Goal: Obtain resource: Download file/media

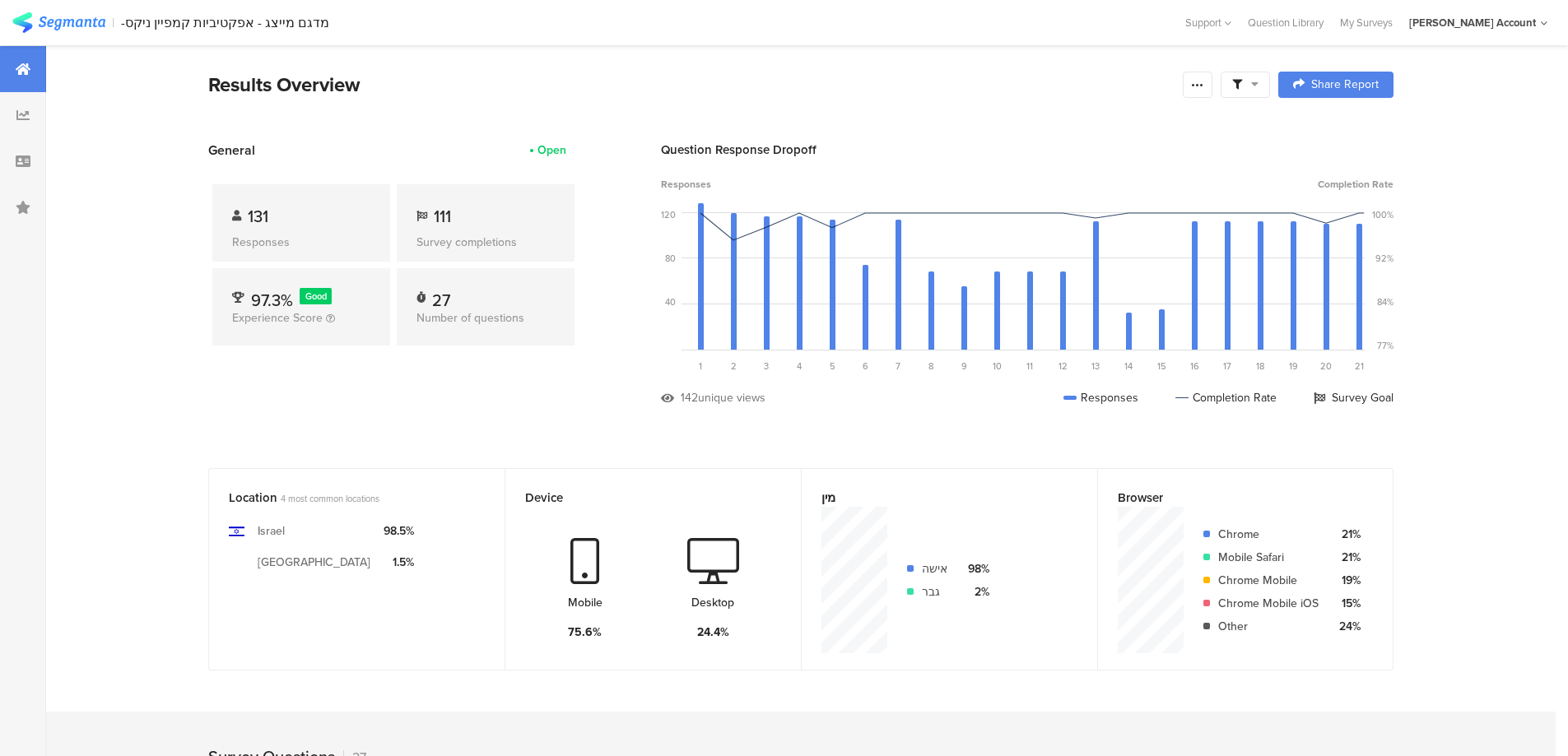
click at [1250, 84] on span at bounding box center [1245, 85] width 26 height 15
click at [1342, 129] on div "Complete Responses Only" at bounding box center [1251, 131] width 204 height 45
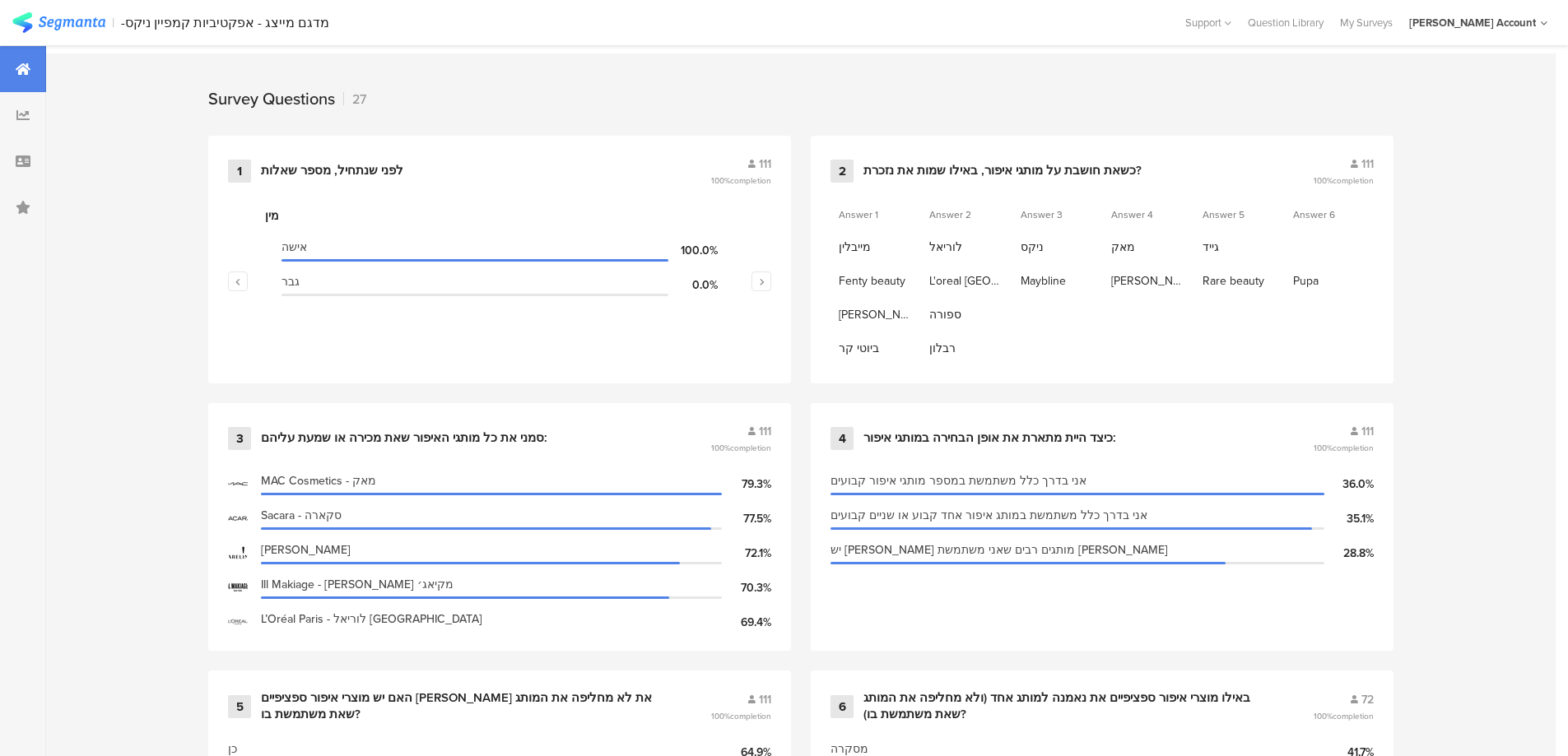
scroll to position [987, 0]
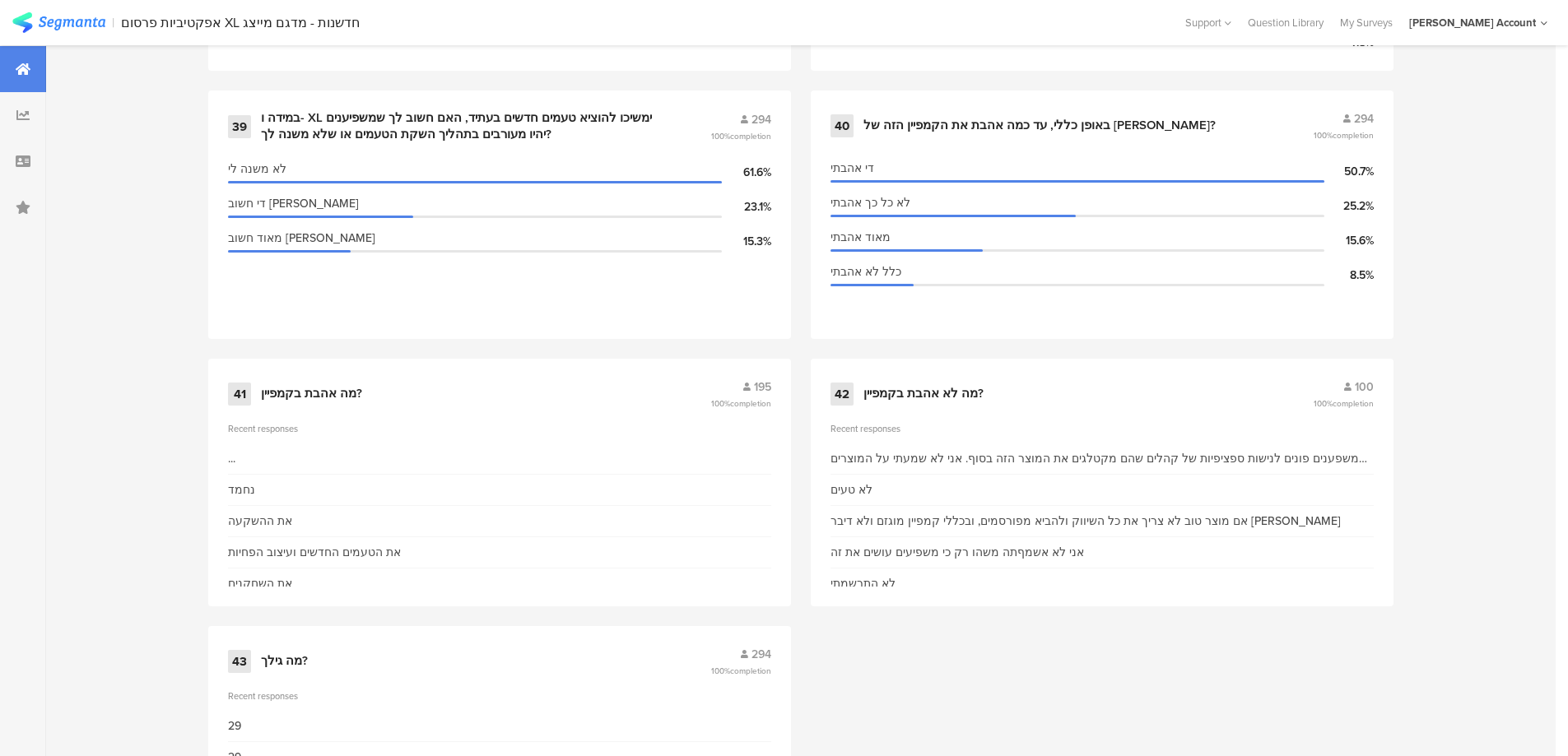
scroll to position [5501, 0]
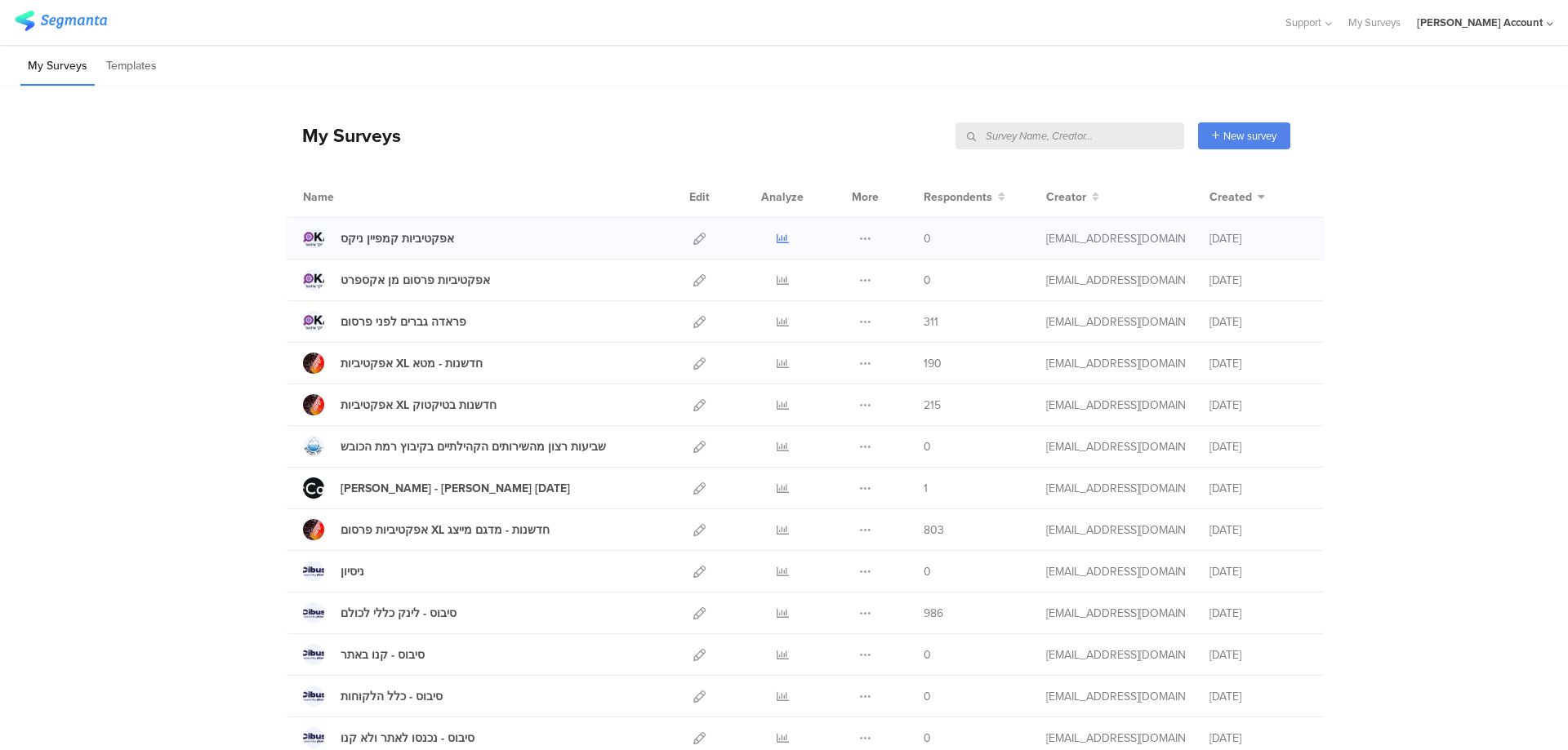
click at [777, 236] on icon at bounding box center [782, 238] width 12 height 12
click at [777, 359] on icon at bounding box center [782, 363] width 12 height 12
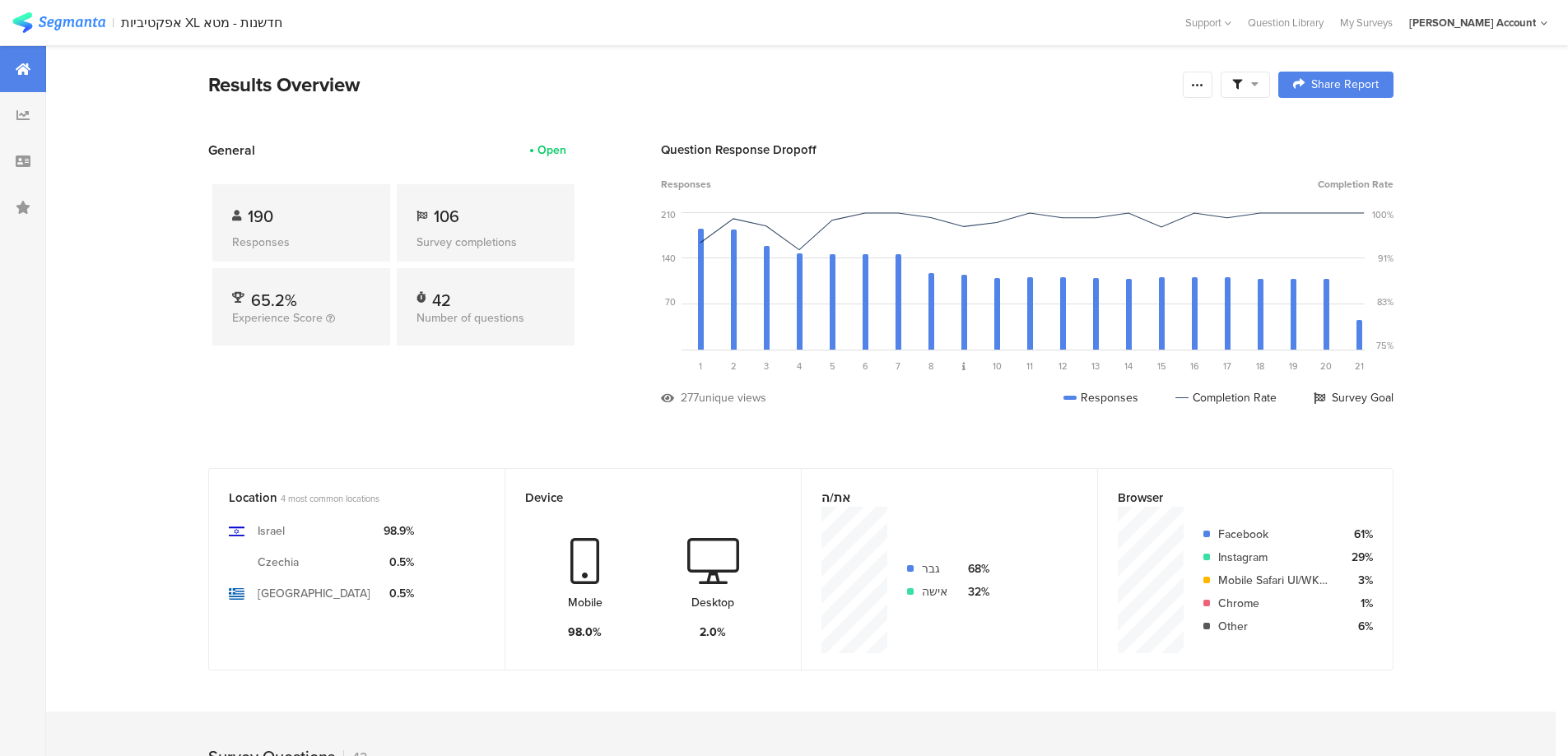
click at [1242, 85] on icon at bounding box center [1237, 85] width 10 height 10
click at [1332, 124] on span at bounding box center [1329, 131] width 25 height 13
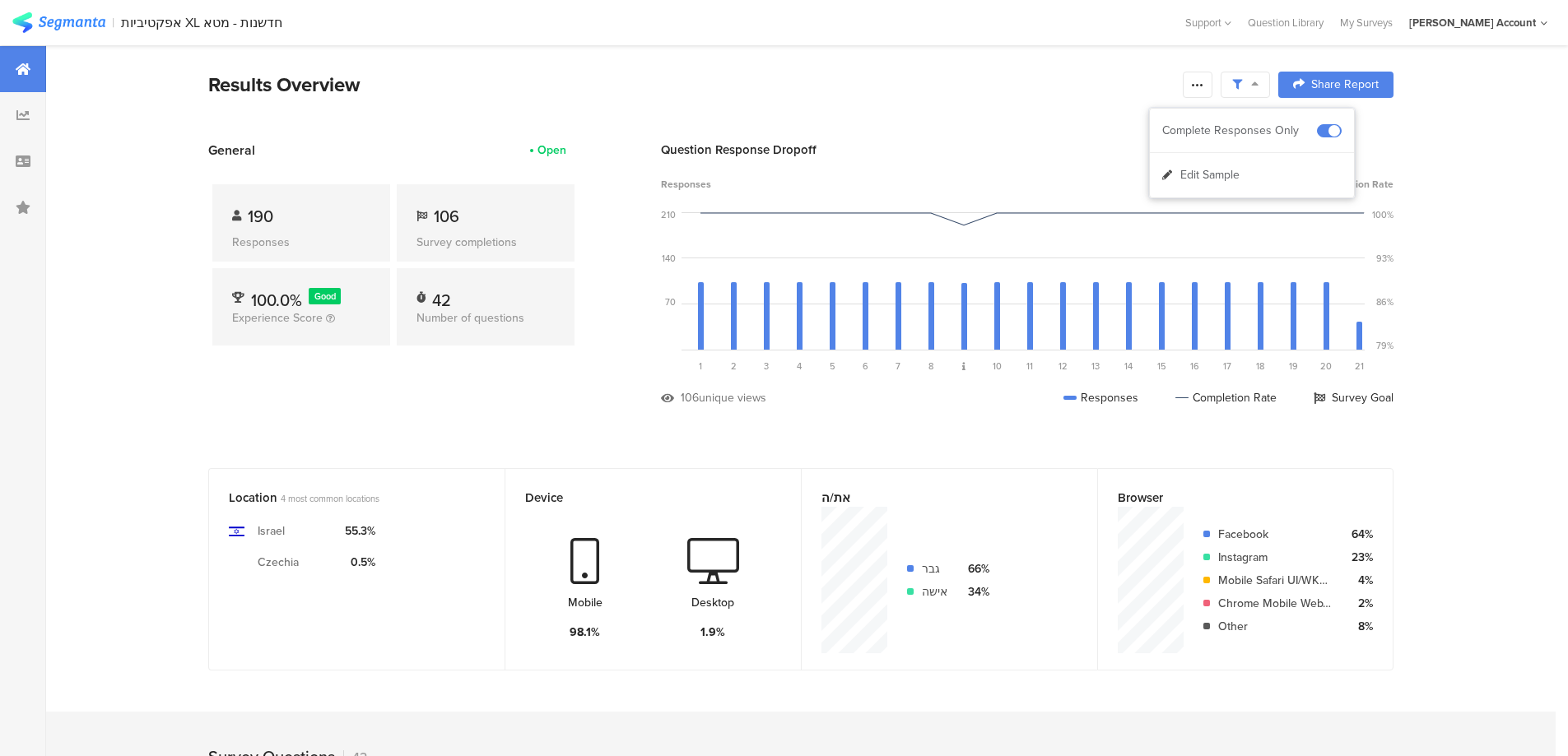
click at [1198, 87] on icon at bounding box center [1198, 85] width 13 height 13
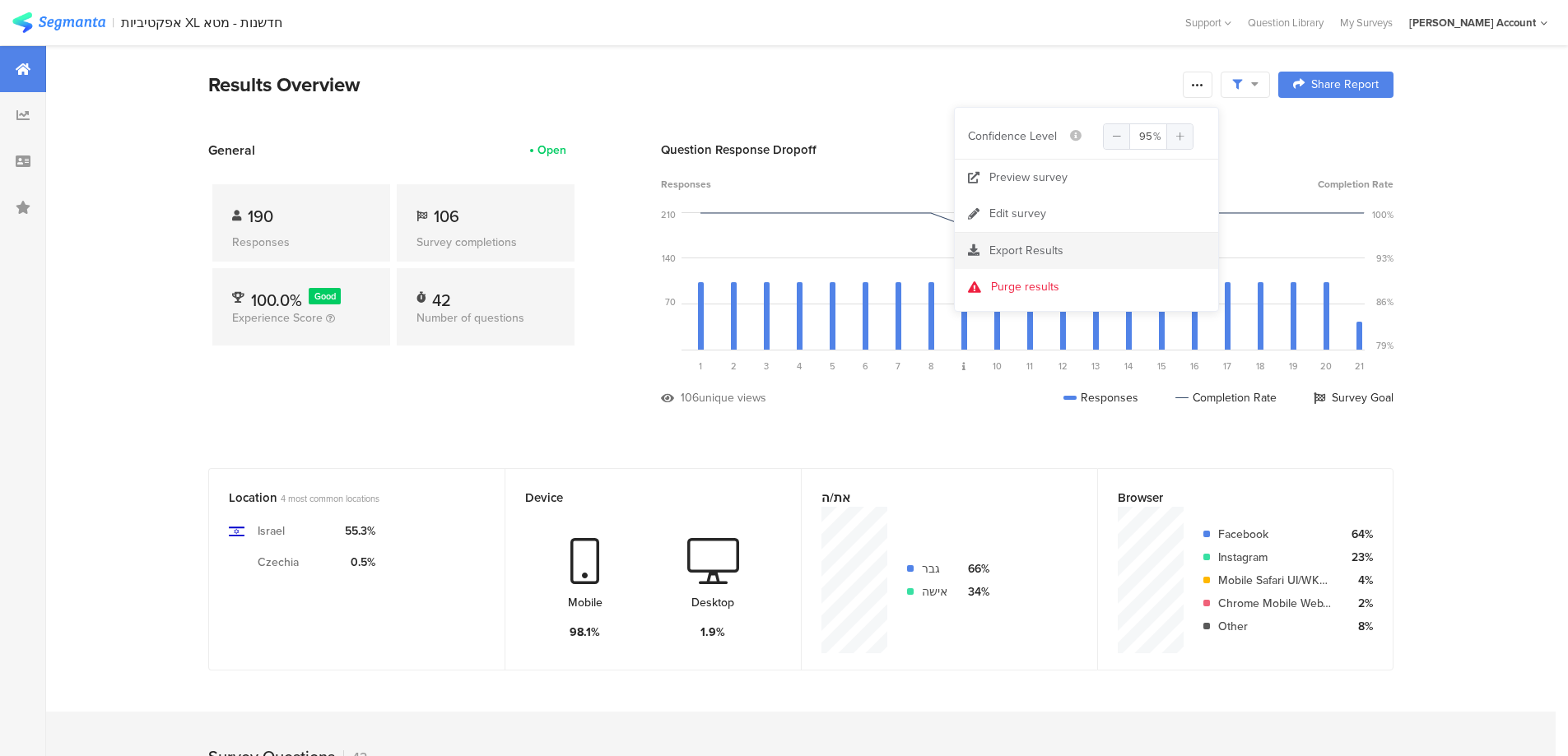
click at [1032, 246] on span "Export Results" at bounding box center [1026, 250] width 74 height 17
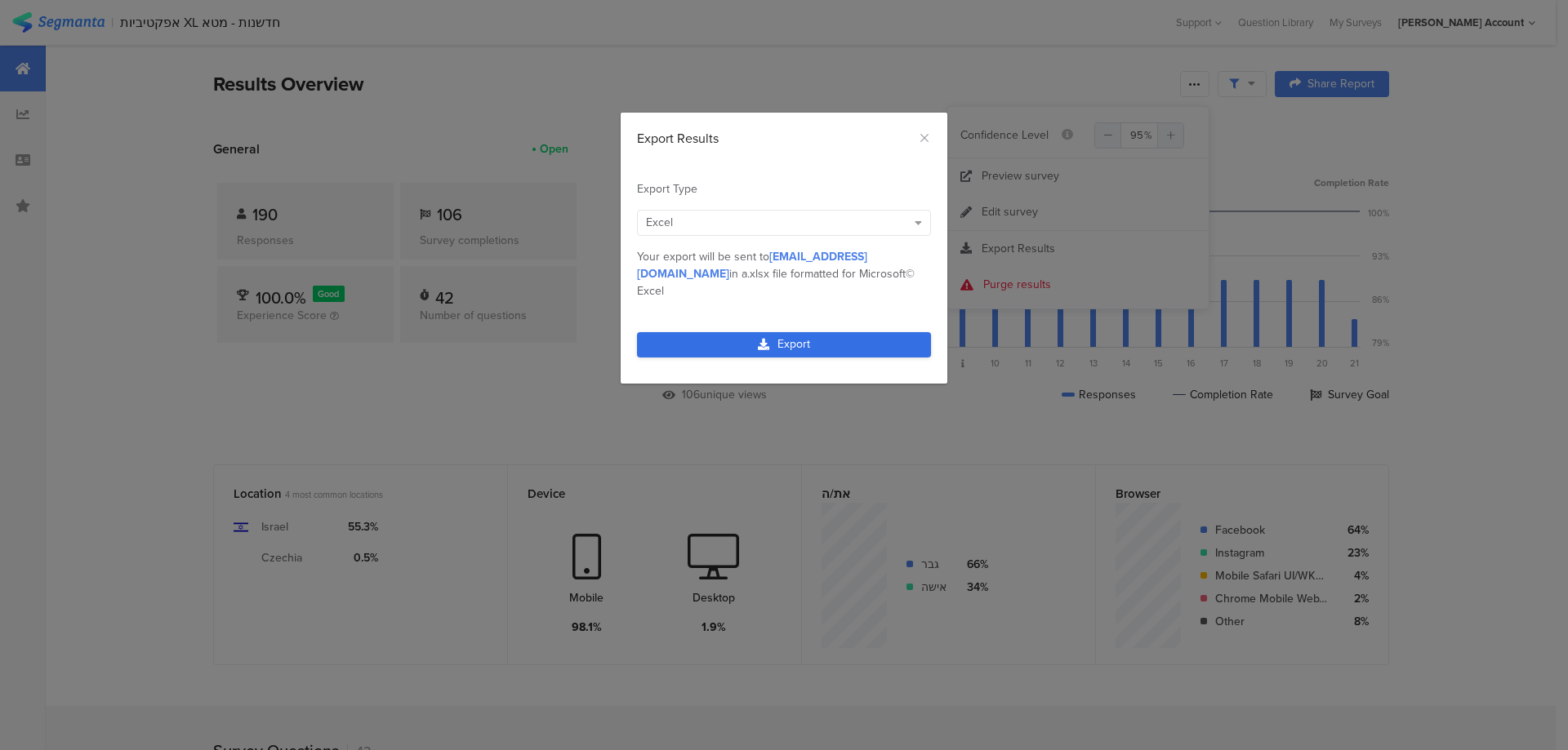
click at [876, 332] on link "Export" at bounding box center [783, 344] width 294 height 25
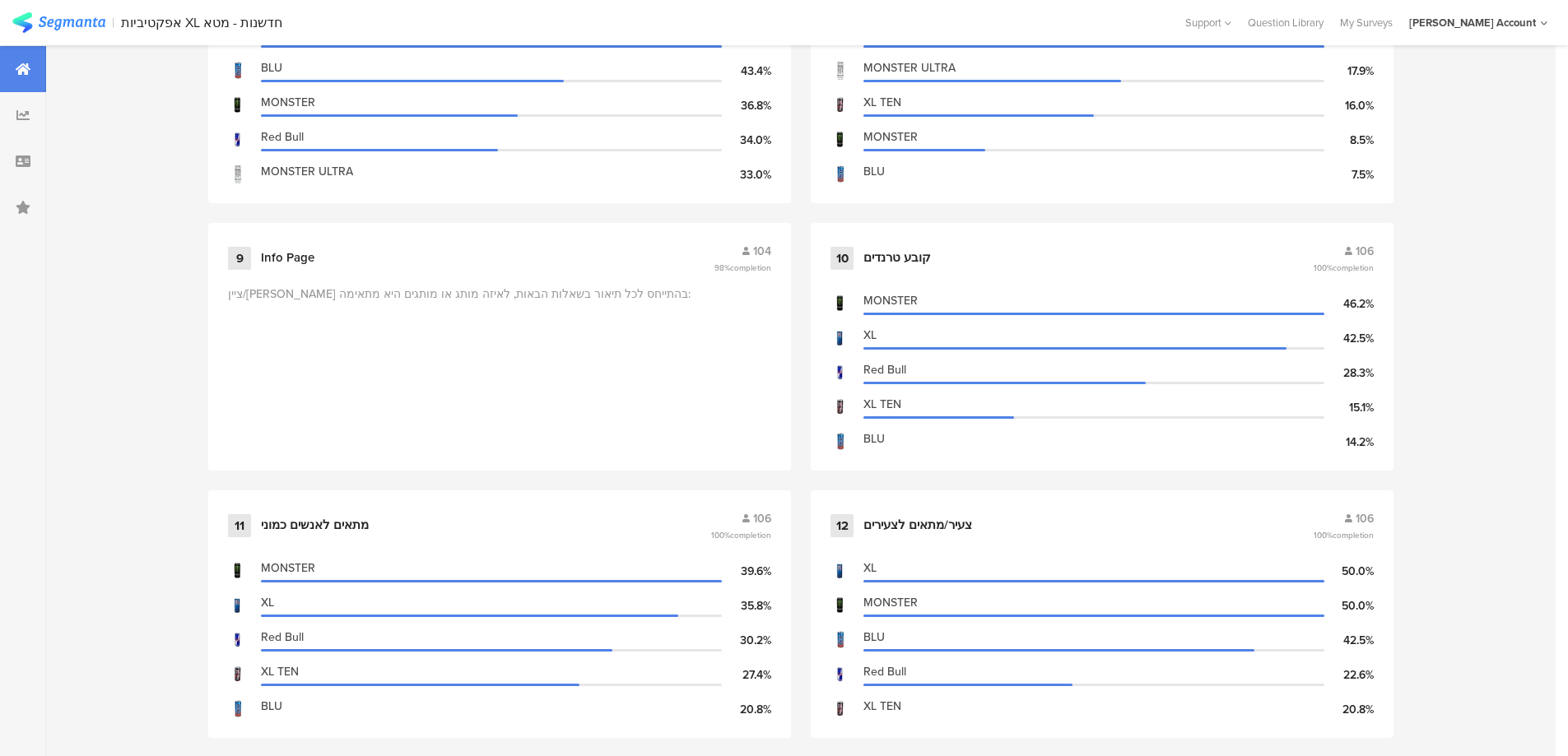
scroll to position [1645, 0]
